Goal: Information Seeking & Learning: Learn about a topic

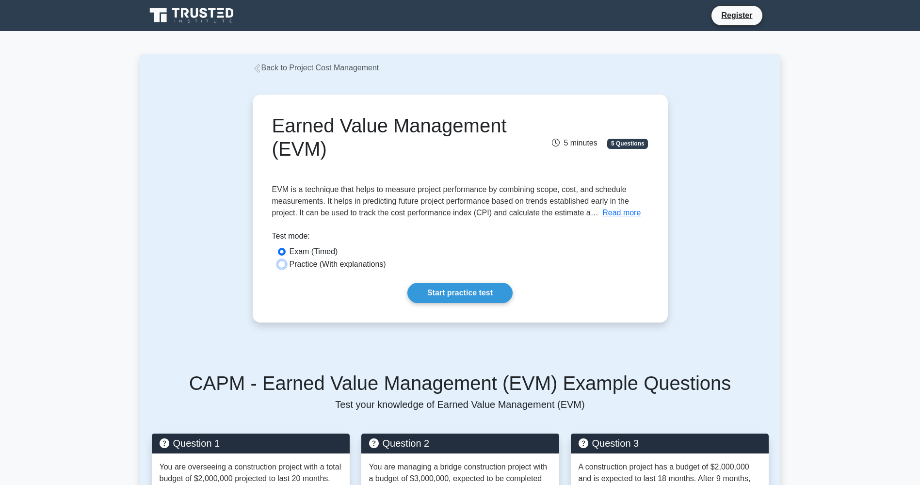
click at [278, 264] on input "Practice (With explanations)" at bounding box center [282, 264] width 8 height 8
radio input "true"
click at [449, 288] on link "Start practice test" at bounding box center [459, 293] width 105 height 20
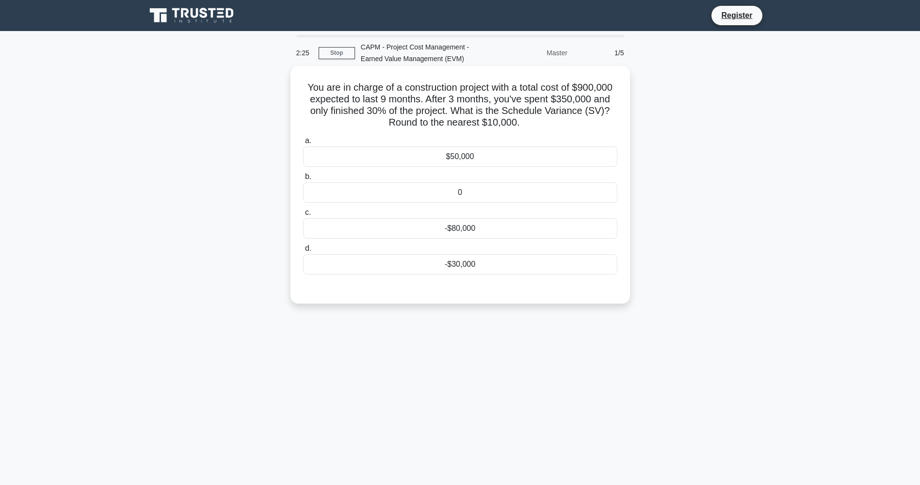
click at [386, 226] on div "-$80,000" at bounding box center [460, 228] width 314 height 20
click at [303, 216] on input "c. -$80,000" at bounding box center [303, 212] width 0 height 6
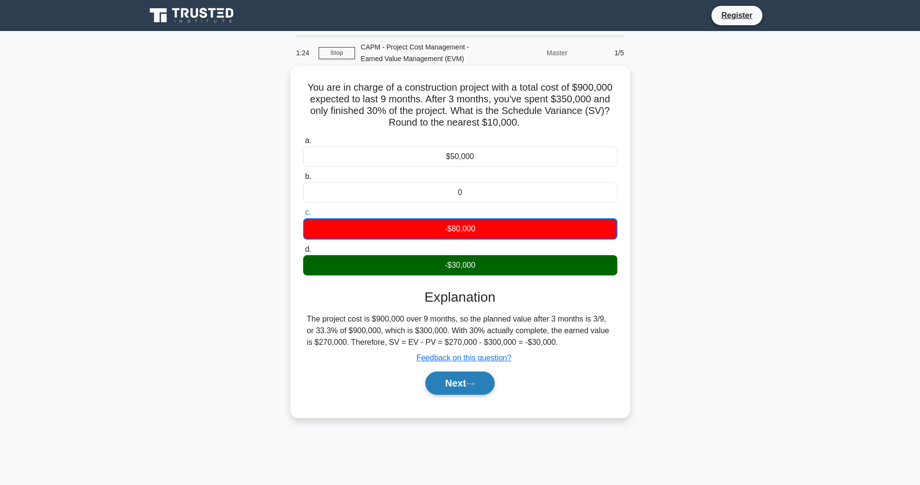
click at [467, 382] on button "Next" at bounding box center [459, 382] width 69 height 23
